Goal: Go to known website: Access a specific website the user already knows

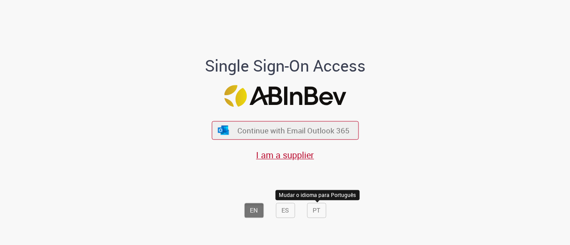
click at [313, 214] on button "PT" at bounding box center [316, 210] width 19 height 15
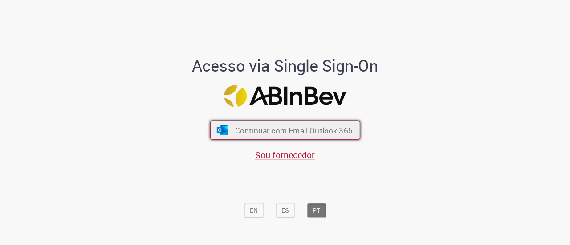
click at [289, 135] on span "Continuar com Email Outlook 365" at bounding box center [294, 130] width 118 height 10
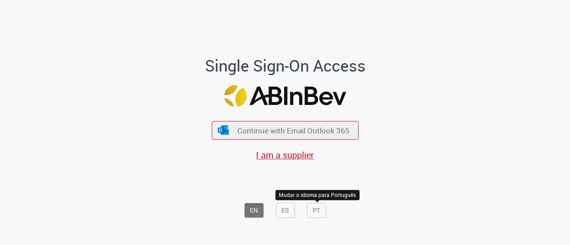
click at [314, 213] on button "PT" at bounding box center [316, 210] width 19 height 15
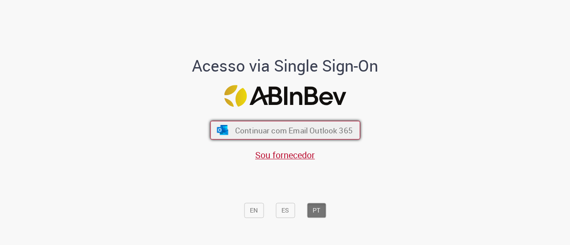
click at [303, 128] on span "Continuar com Email Outlook 365" at bounding box center [294, 130] width 118 height 10
